Goal: Information Seeking & Learning: Check status

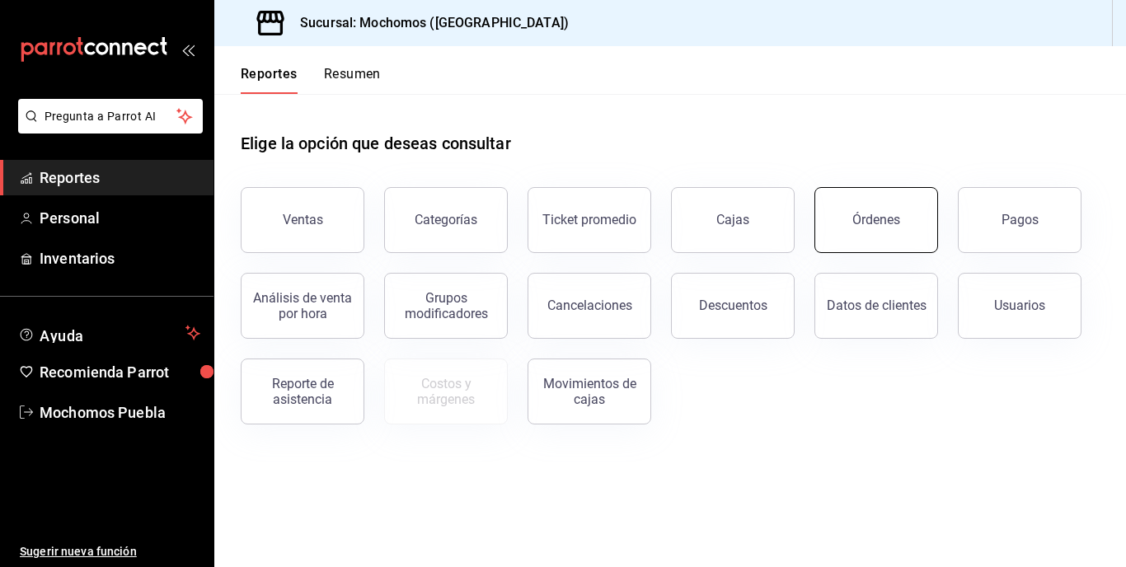
click at [876, 232] on button "Órdenes" at bounding box center [876, 220] width 124 height 66
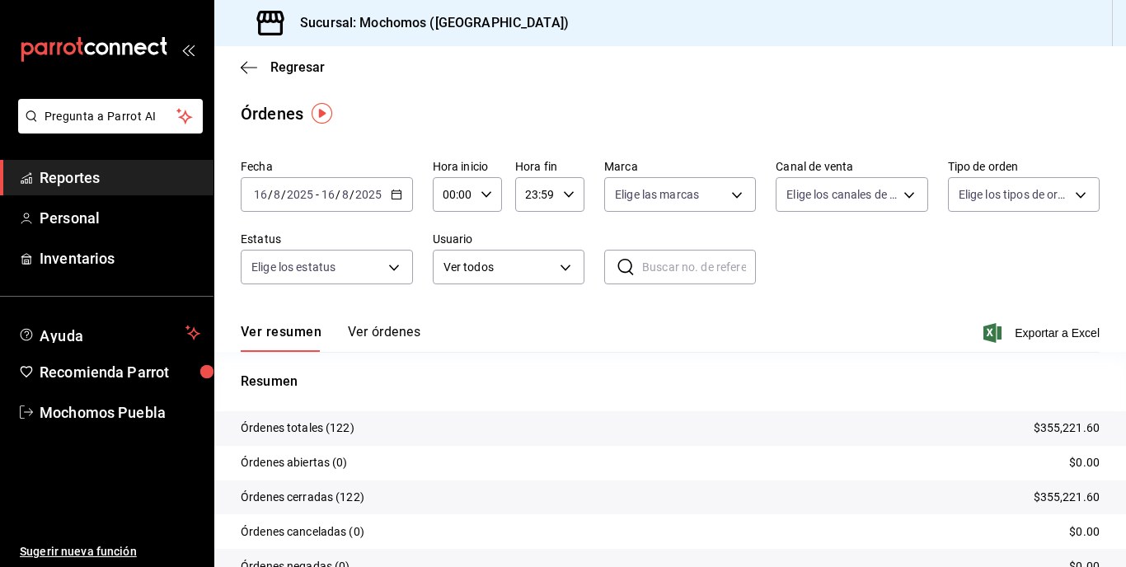
scroll to position [80, 0]
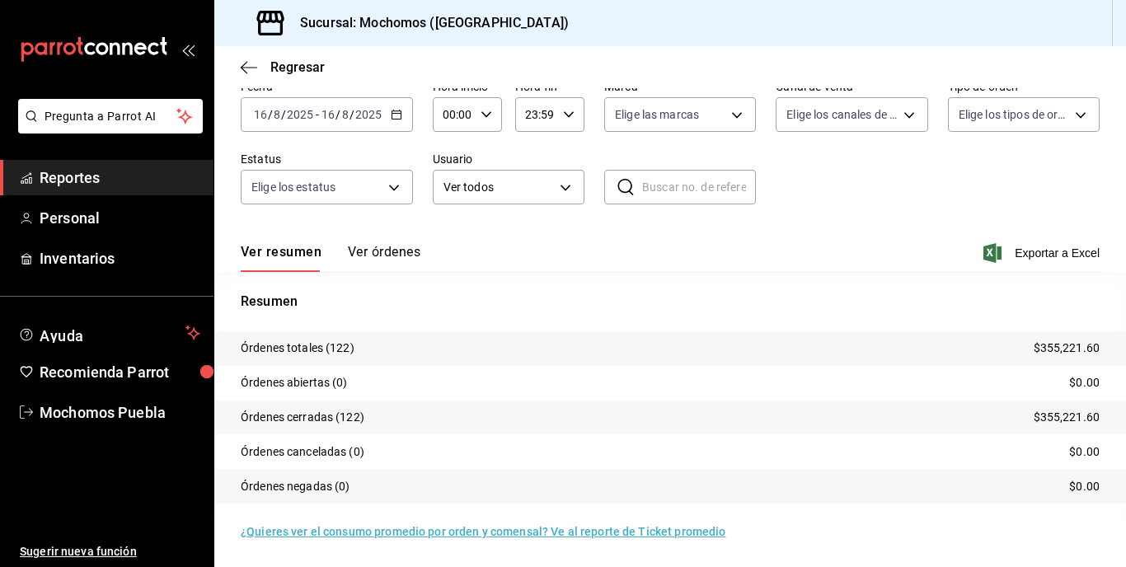
click at [398, 115] on icon "button" at bounding box center [397, 115] width 12 height 12
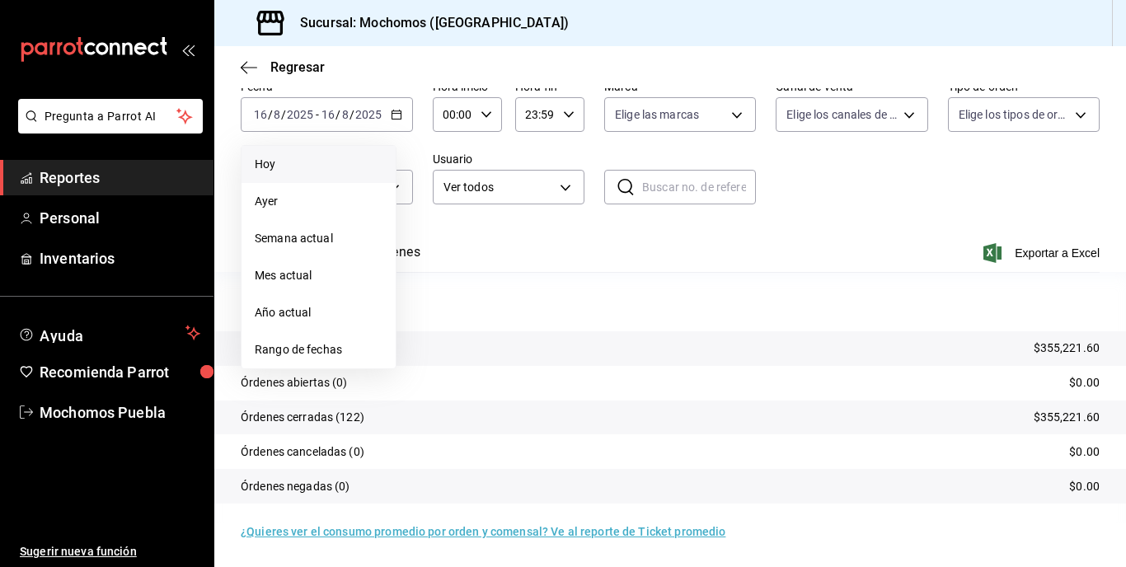
click at [302, 158] on span "Hoy" at bounding box center [319, 164] width 128 height 17
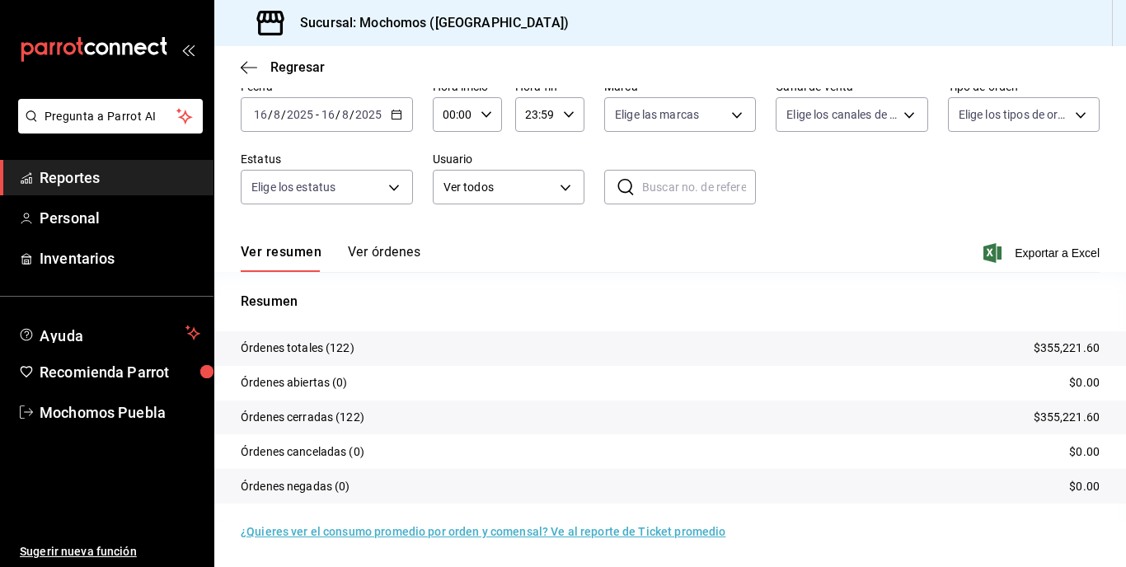
click at [393, 120] on \(Stroke\) "button" at bounding box center [396, 114] width 10 height 9
click at [398, 121] on div "[DATE] [DATE] - [DATE] [DATE]" at bounding box center [327, 114] width 172 height 35
click at [402, 113] on div "[DATE] [DATE] - [DATE] [DATE]" at bounding box center [327, 114] width 172 height 35
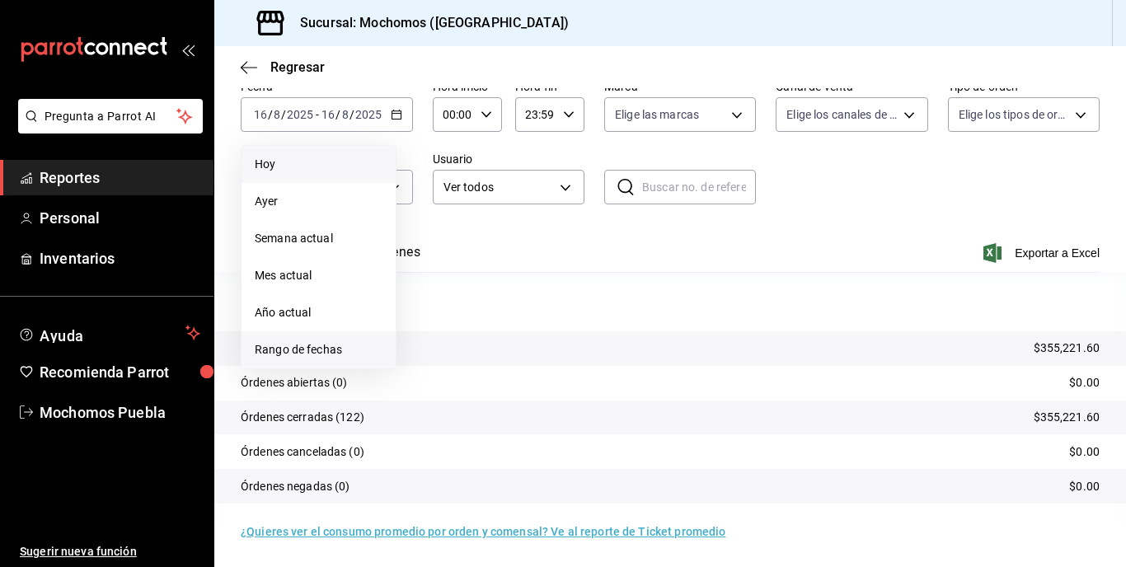
click at [335, 345] on span "Rango de fechas" at bounding box center [319, 349] width 128 height 17
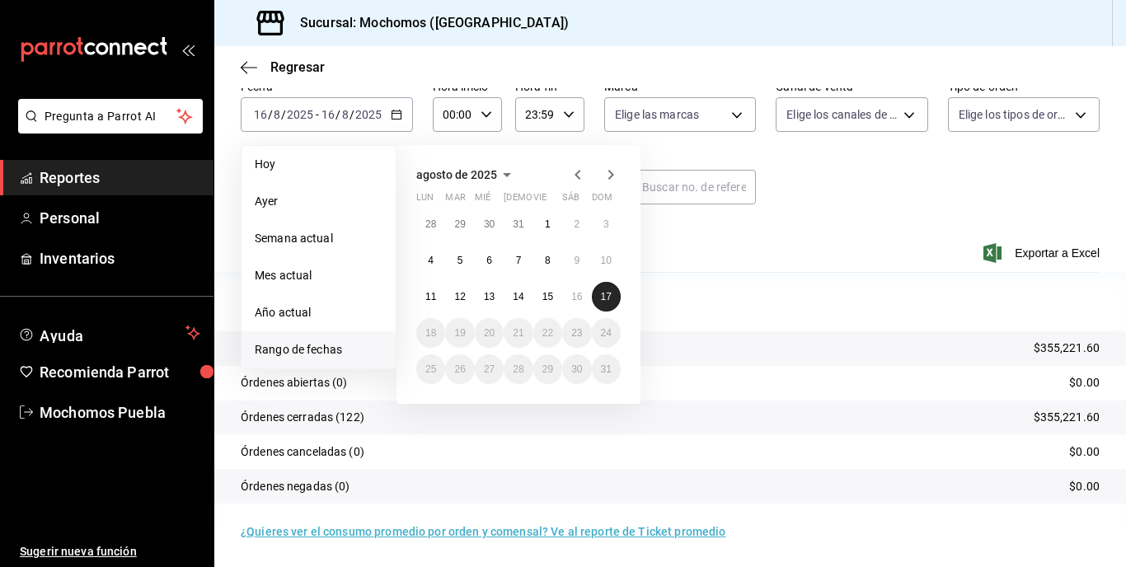
click at [605, 296] on abbr "17" at bounding box center [606, 297] width 11 height 12
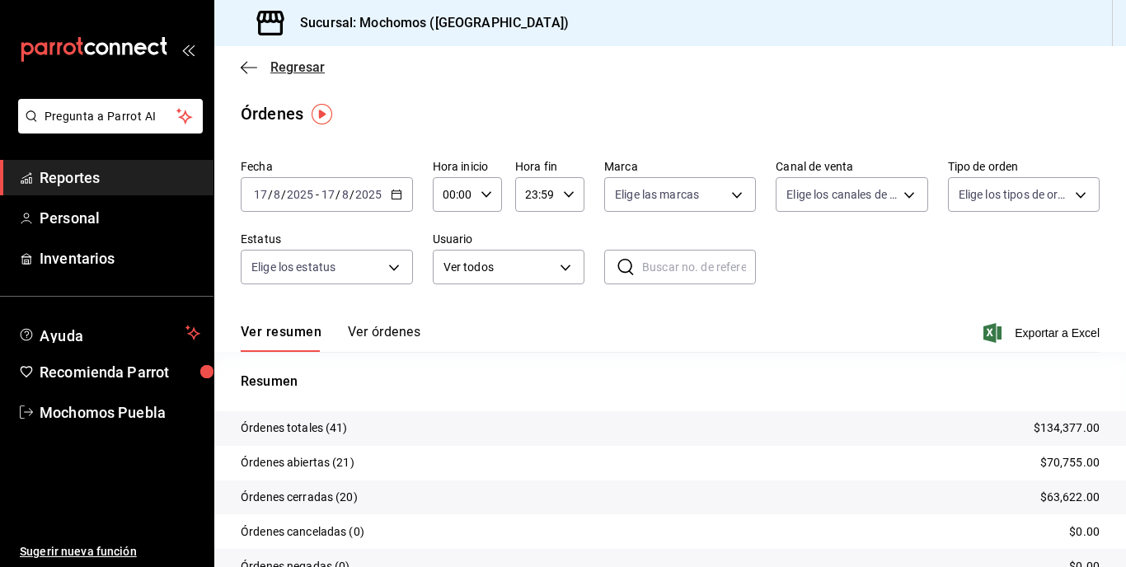
click at [290, 67] on span "Regresar" at bounding box center [297, 67] width 54 height 16
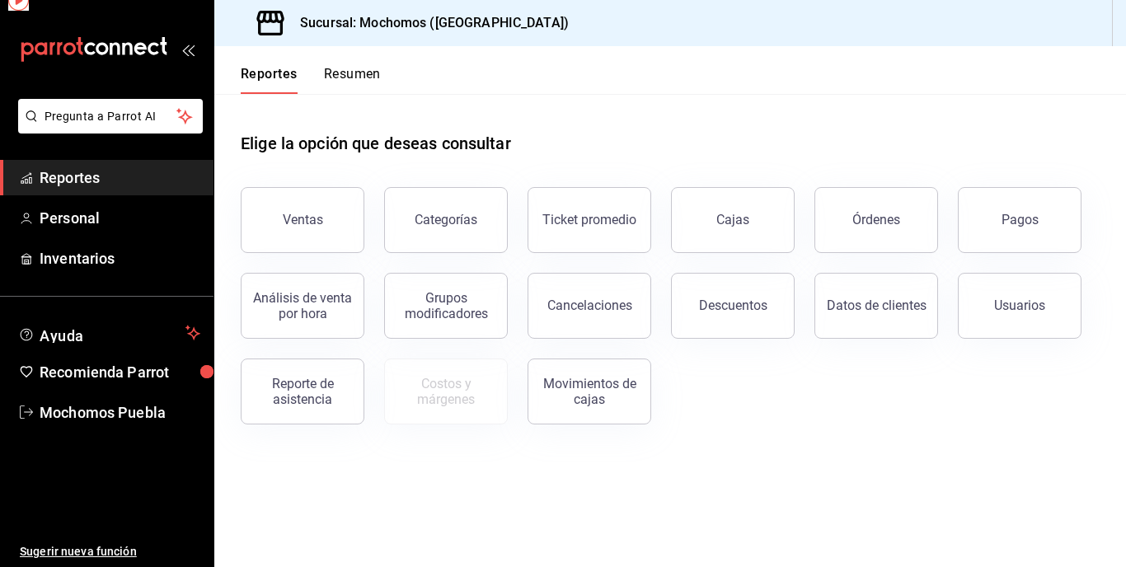
click at [290, 67] on button "Reportes" at bounding box center [269, 80] width 57 height 28
click at [608, 224] on div "Ticket promedio" at bounding box center [589, 220] width 94 height 16
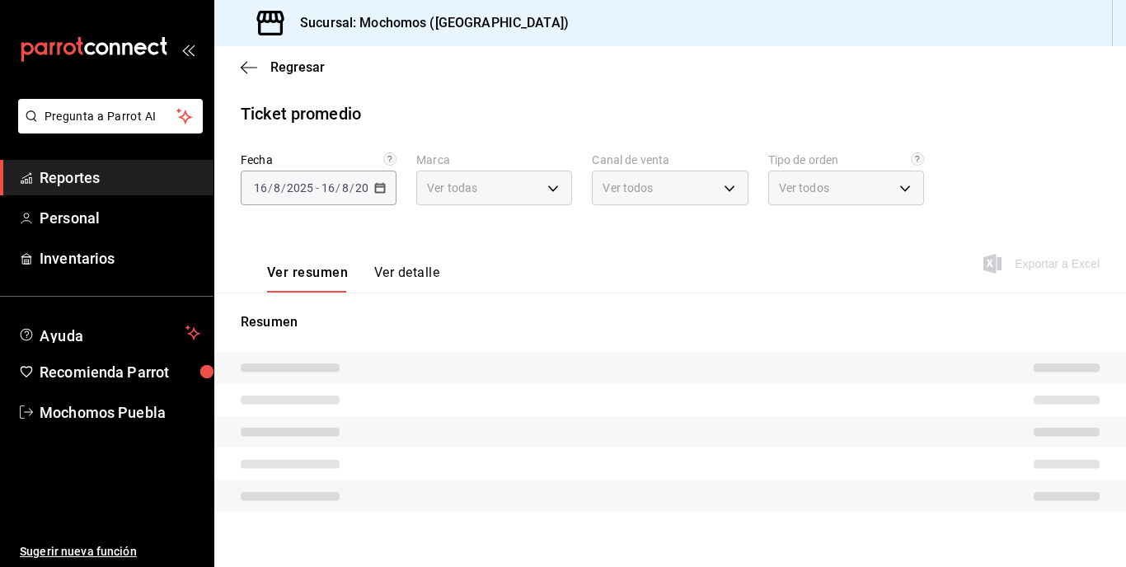
type input "65eb7388-82e4-42fa-8caf-680550c77e6f"
type input "PARROT,UBER_EATS,RAPPI,DIDI_FOOD,ONLINE"
type input "c9e91c43-775f-4cd6-ac16-cfdc9e5fd636,e77b1244-dd56-4ae6-90a6-fad4c81c99f8,EXTER…"
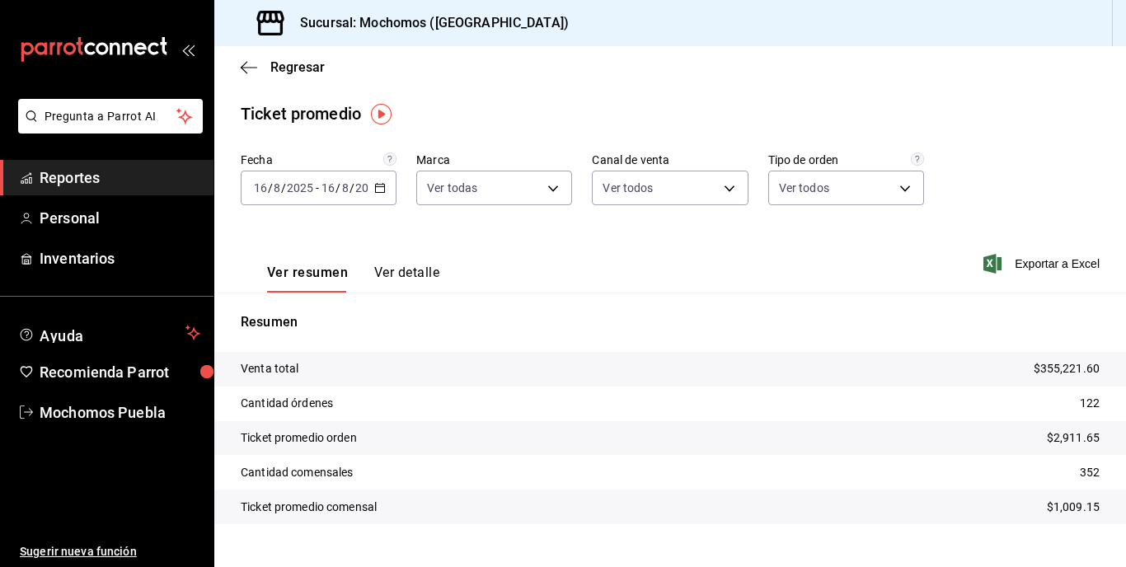
click at [374, 192] on icon "button" at bounding box center [380, 188] width 12 height 12
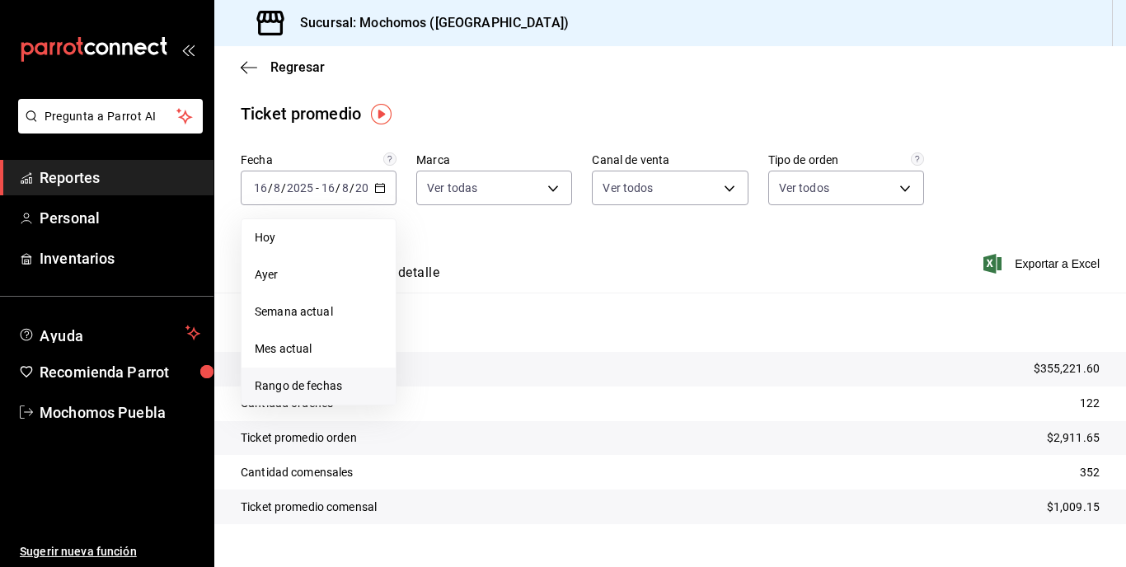
click at [329, 382] on span "Rango de fechas" at bounding box center [319, 385] width 128 height 17
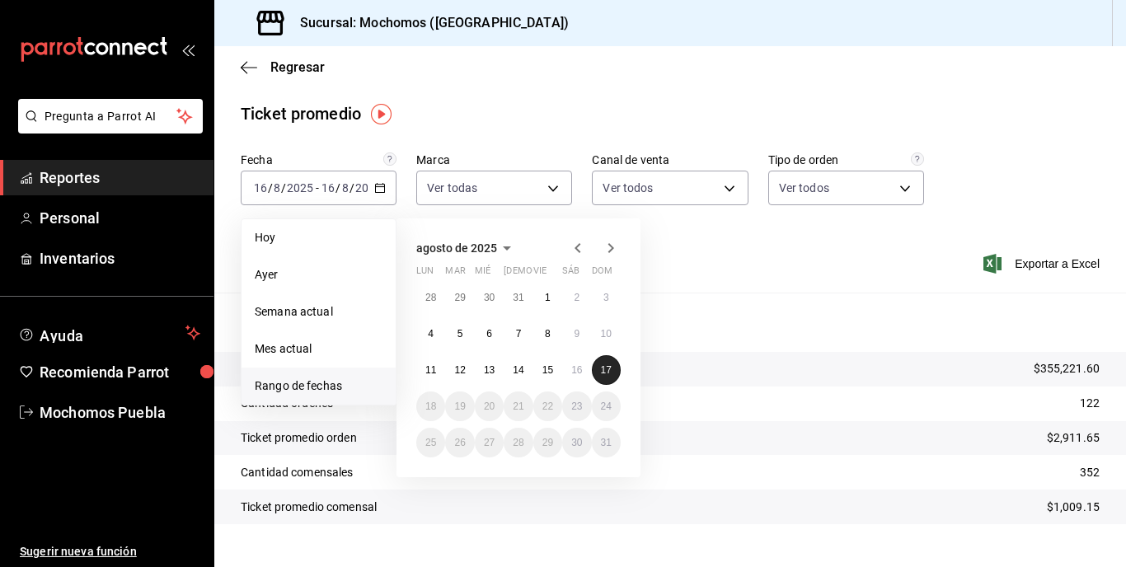
click at [607, 377] on button "17" at bounding box center [606, 370] width 29 height 30
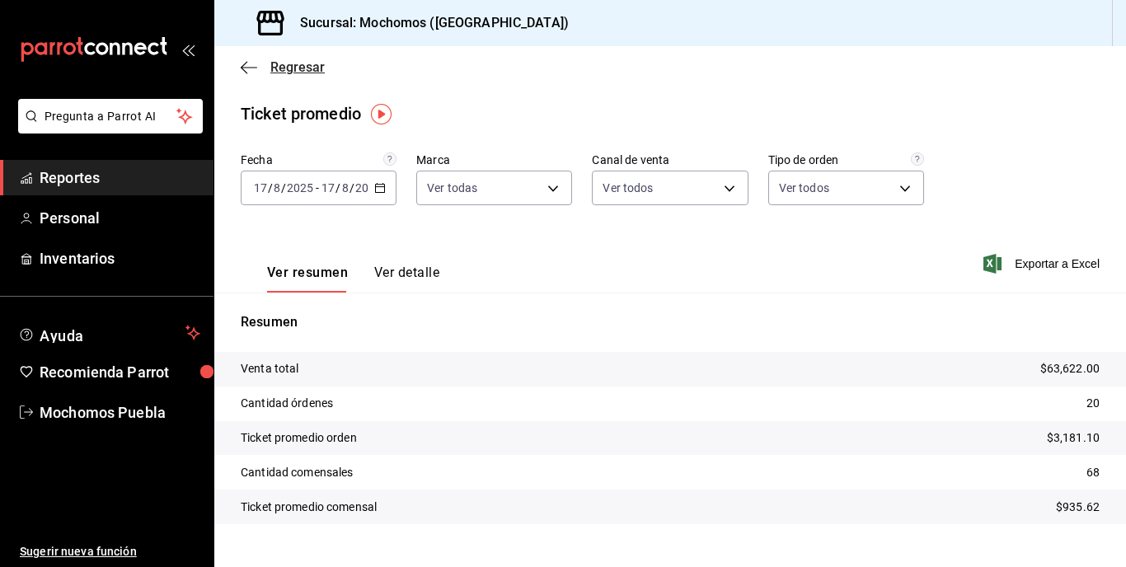
click at [302, 61] on span "Regresar" at bounding box center [297, 67] width 54 height 16
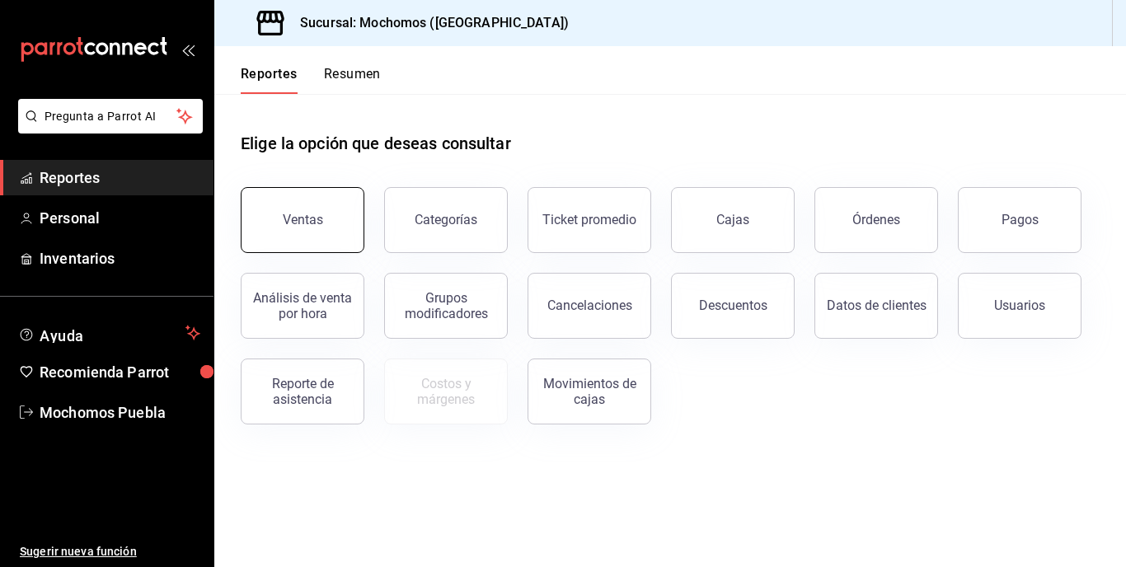
click at [317, 251] on div "Ventas" at bounding box center [292, 210] width 143 height 86
